Goal: Navigation & Orientation: Find specific page/section

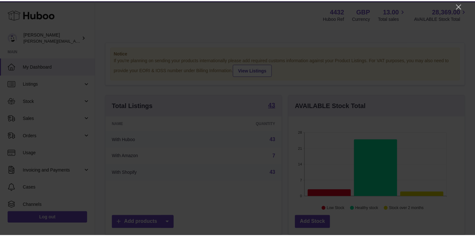
scroll to position [100, 178]
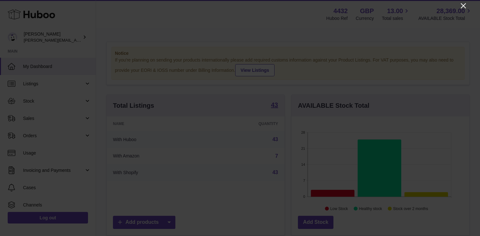
click at [463, 7] on icon "Close" at bounding box center [464, 6] width 8 height 8
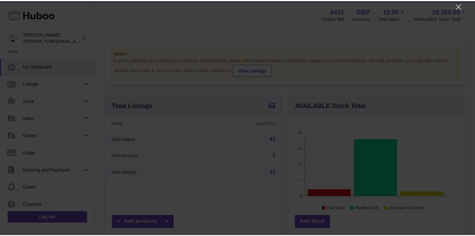
scroll to position [319914, 319838]
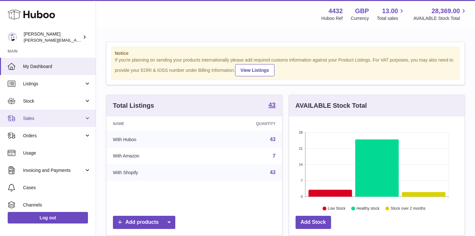
click at [40, 115] on span "Sales" at bounding box center [53, 118] width 61 height 6
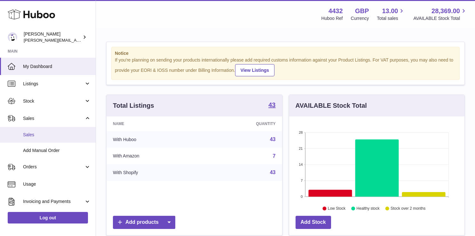
click at [55, 132] on span "Sales" at bounding box center [57, 135] width 68 height 6
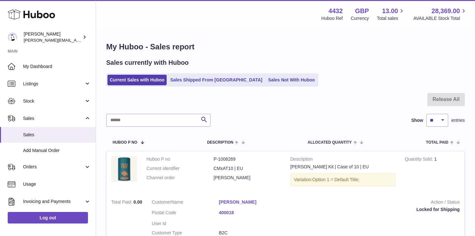
click at [266, 80] on link "Sales Not With Huboo" at bounding box center [291, 80] width 51 height 11
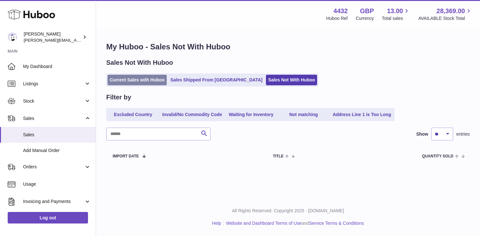
click at [147, 83] on link "Current Sales with Huboo" at bounding box center [137, 80] width 59 height 11
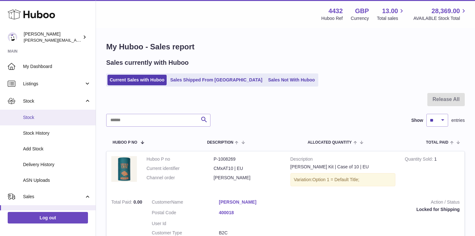
click at [54, 116] on span "Stock" at bounding box center [57, 117] width 68 height 6
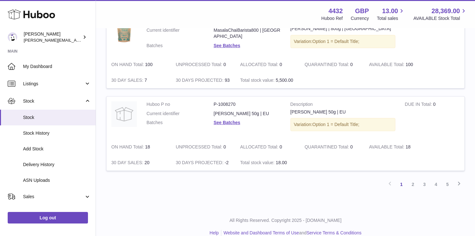
scroll to position [776, 0]
